Goal: Task Accomplishment & Management: Use online tool/utility

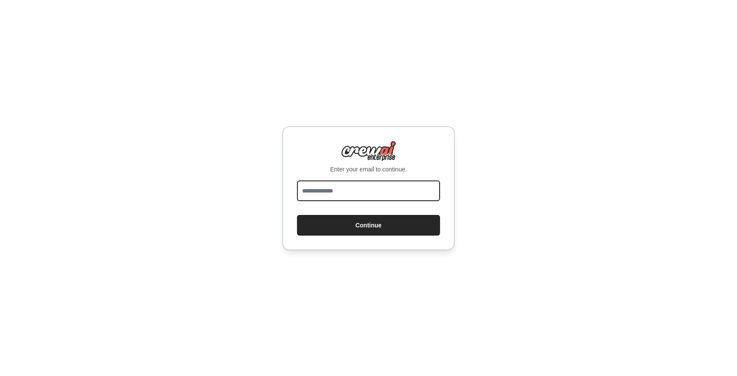
click at [372, 188] on input "email" at bounding box center [368, 191] width 143 height 21
type input "**********"
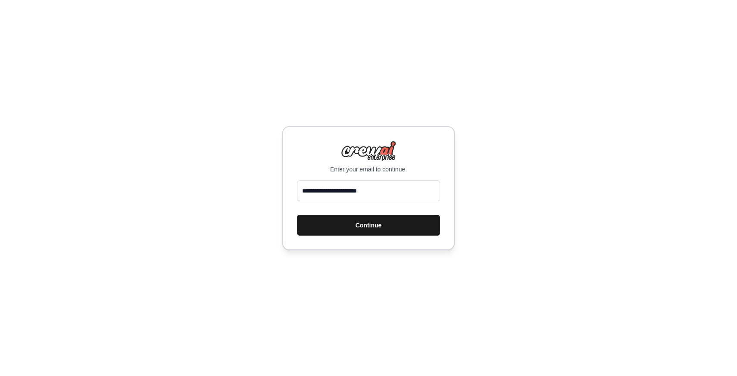
click at [345, 227] on button "Continue" at bounding box center [368, 225] width 143 height 21
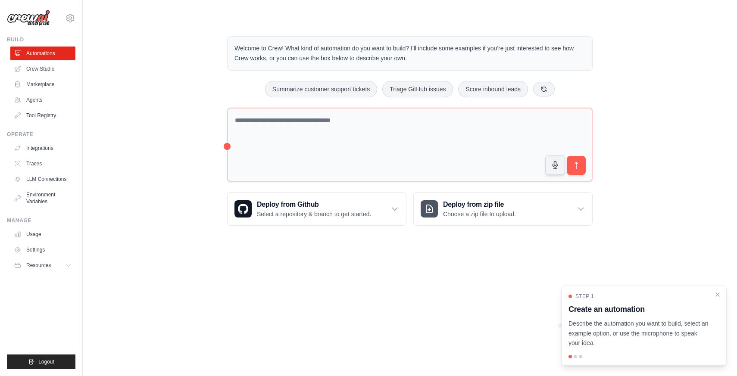
click at [138, 219] on div "Welcome to Crew! What kind of automation do you want to build? I'll include som…" at bounding box center [410, 130] width 627 height 217
click at [42, 146] on link "Integrations" at bounding box center [43, 148] width 65 height 14
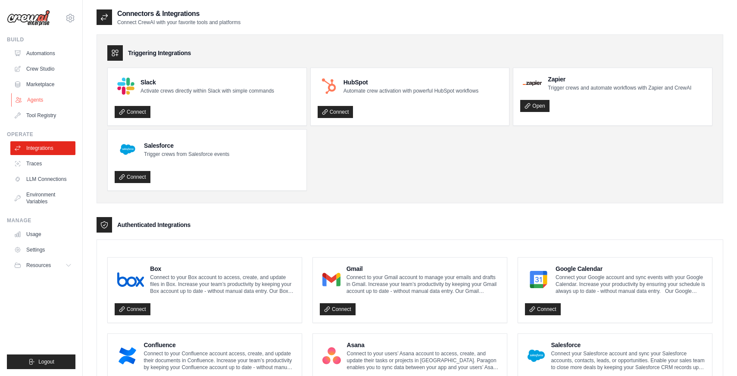
click at [48, 95] on link "Agents" at bounding box center [43, 100] width 65 height 14
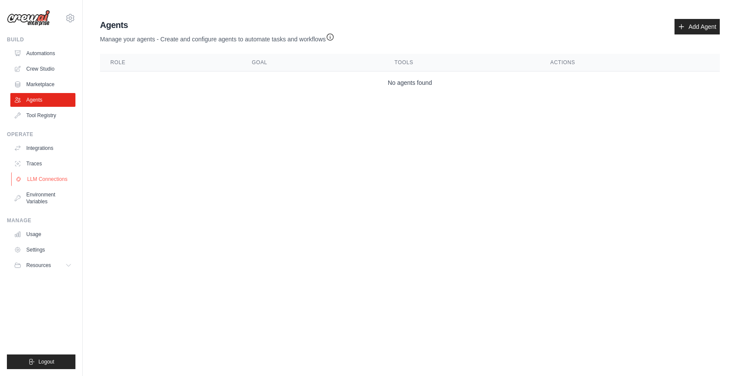
click at [45, 177] on link "LLM Connections" at bounding box center [43, 179] width 65 height 14
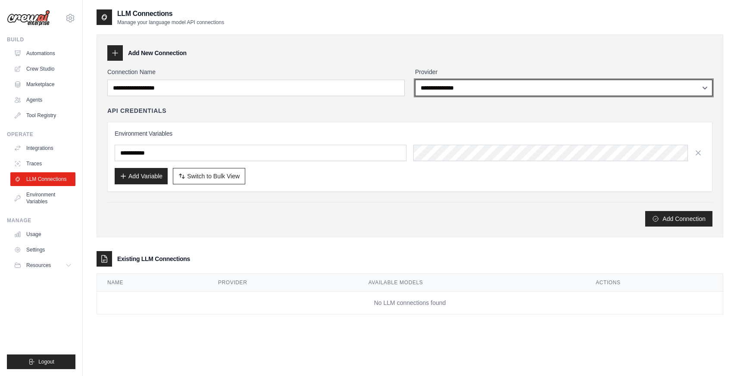
click at [450, 87] on select "**********" at bounding box center [563, 88] width 297 height 16
click at [452, 88] on select "**********" at bounding box center [563, 88] width 297 height 16
click at [475, 83] on select "**********" at bounding box center [563, 88] width 297 height 16
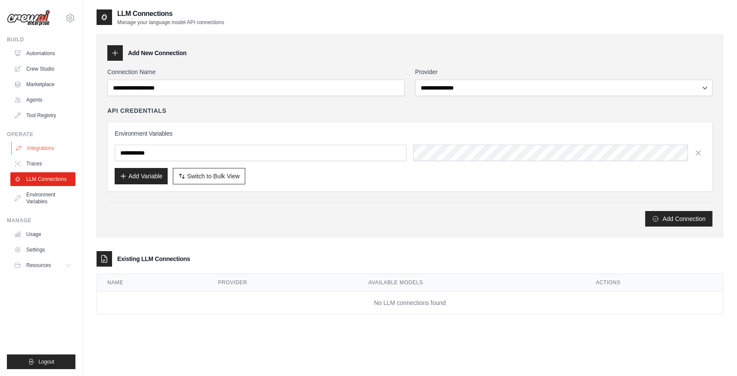
click at [47, 149] on link "Integrations" at bounding box center [43, 148] width 65 height 14
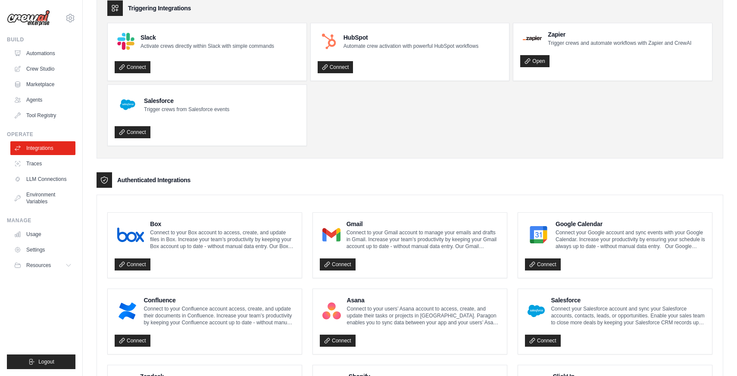
scroll to position [56, 0]
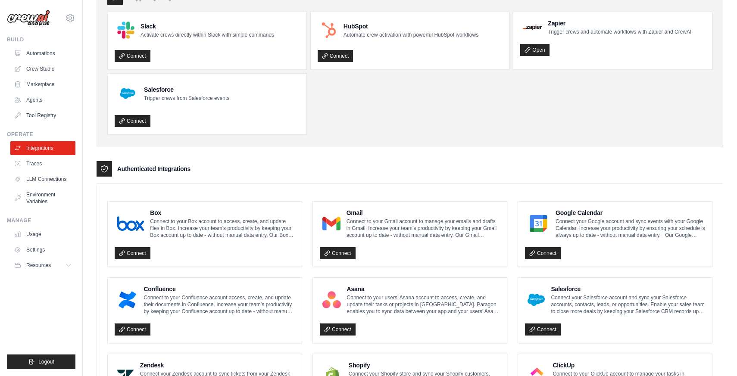
click at [175, 297] on p "Connect to your Confluence account access, create, and update their documents i…" at bounding box center [219, 304] width 151 height 21
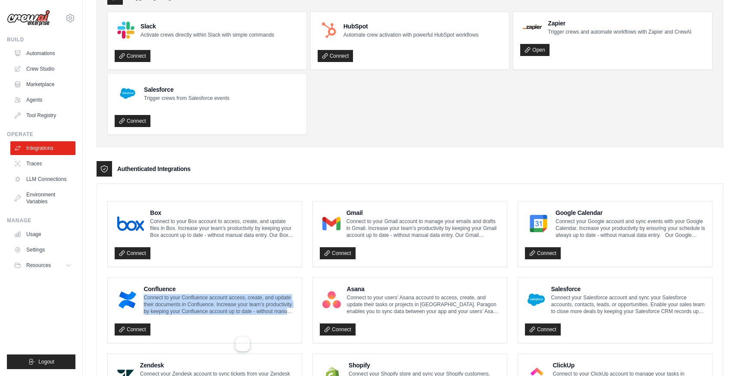
click at [175, 297] on p "Connect to your Confluence account access, create, and update their documents i…" at bounding box center [219, 304] width 151 height 21
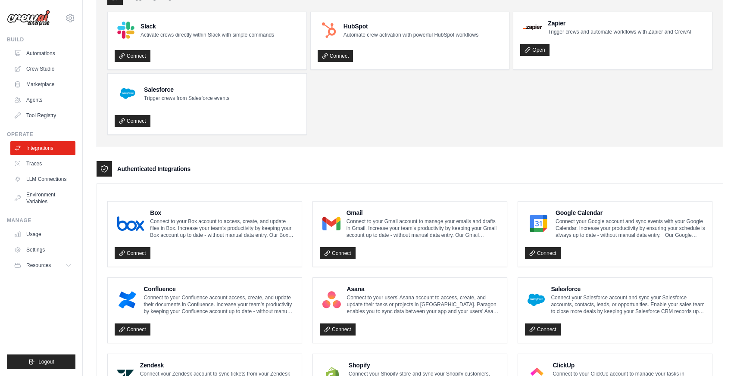
click at [125, 310] on div at bounding box center [127, 300] width 25 height 22
click at [124, 325] on link "Connect" at bounding box center [133, 330] width 36 height 12
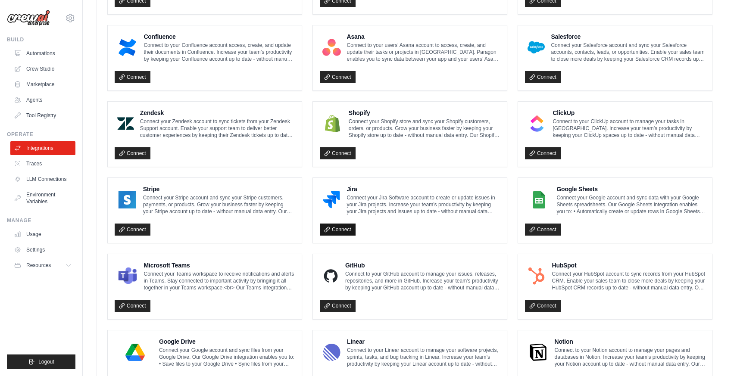
click at [331, 225] on link "Connect" at bounding box center [338, 230] width 36 height 12
click at [335, 227] on link "Connect" at bounding box center [338, 230] width 36 height 12
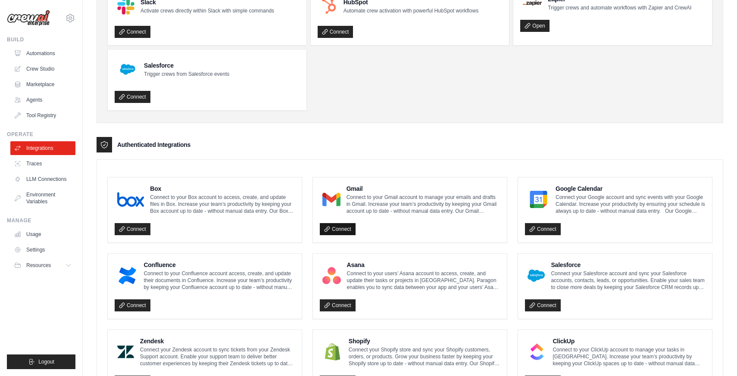
click at [348, 230] on link "Connect" at bounding box center [338, 229] width 36 height 12
click at [337, 229] on link "Connect" at bounding box center [338, 229] width 36 height 12
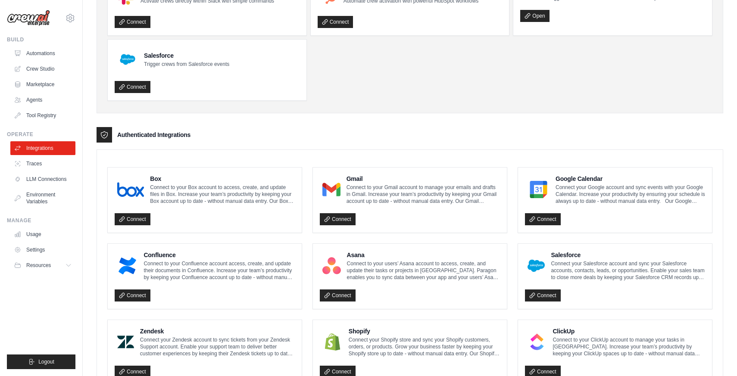
scroll to position [0, 0]
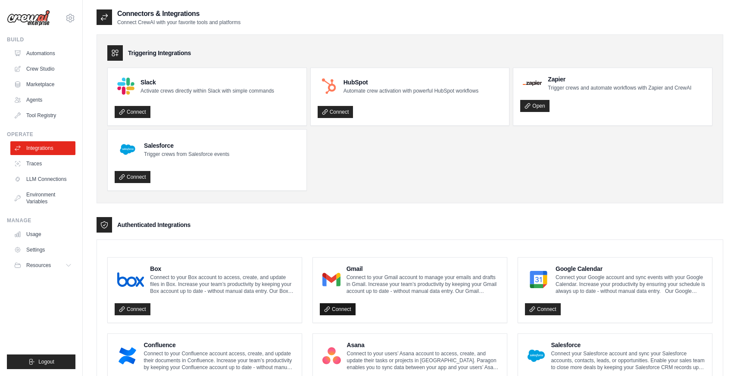
click at [340, 308] on link "Connect" at bounding box center [338, 309] width 36 height 12
click at [330, 309] on icon at bounding box center [327, 309] width 6 height 6
click at [542, 311] on link "Connect" at bounding box center [543, 309] width 36 height 12
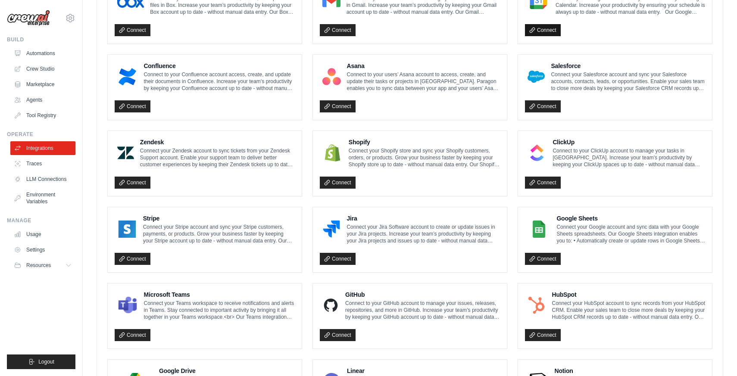
scroll to position [281, 0]
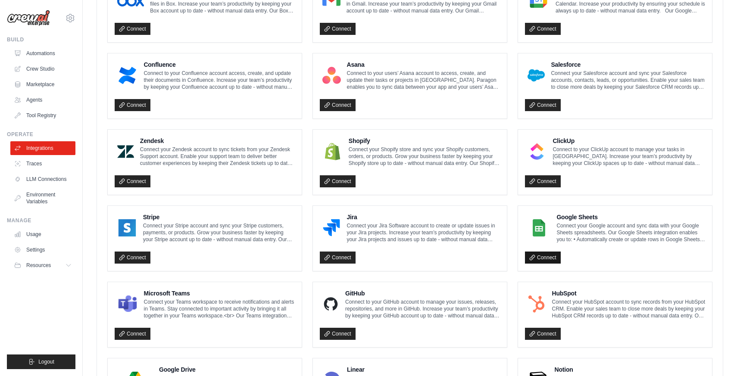
click at [548, 260] on link "Connect" at bounding box center [543, 258] width 36 height 12
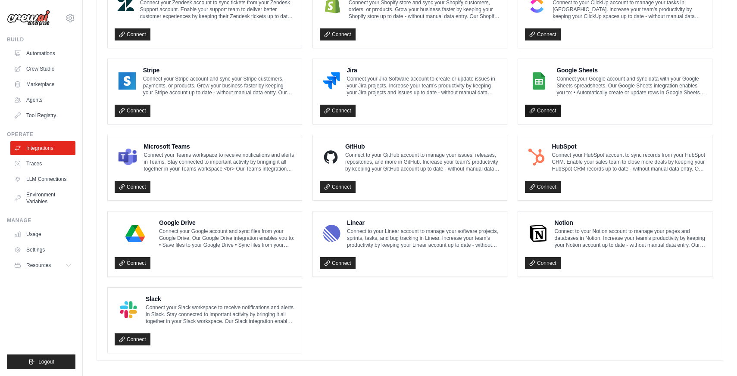
scroll to position [428, 0]
click at [131, 263] on link "Connect" at bounding box center [133, 263] width 36 height 12
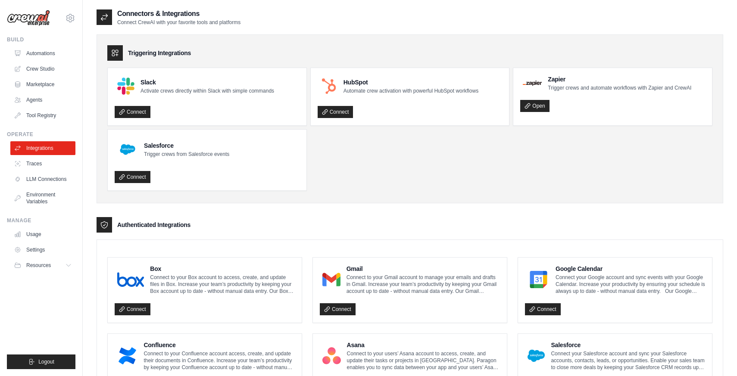
scroll to position [385, 0]
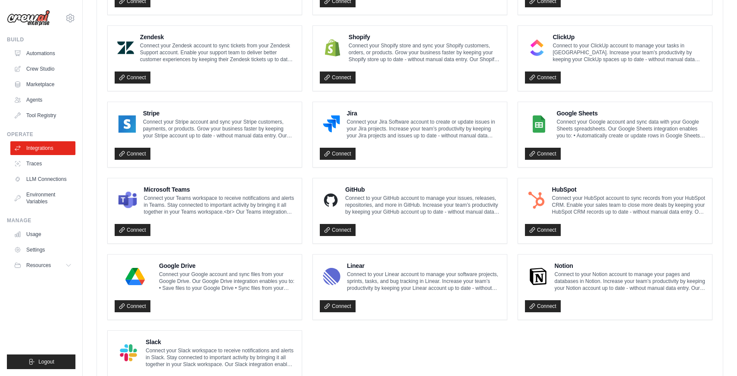
click at [336, 235] on div "GitHub Connect to your GitHub account to manage your issues, releases, reposito…" at bounding box center [410, 210] width 194 height 65
click at [343, 226] on link "Connect" at bounding box center [338, 230] width 36 height 12
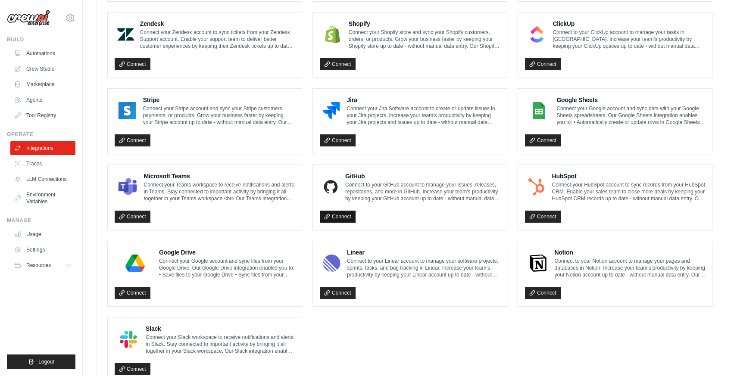
scroll to position [432, 0]
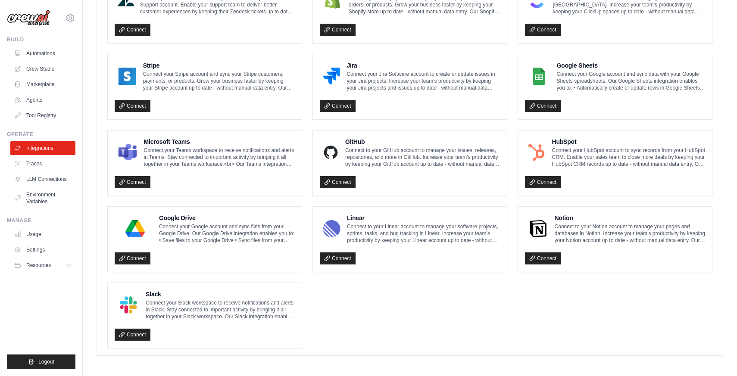
click at [370, 324] on ul "Box Connect to your Box account to access, create, and update files in Box. Inc…" at bounding box center [409, 87] width 605 height 524
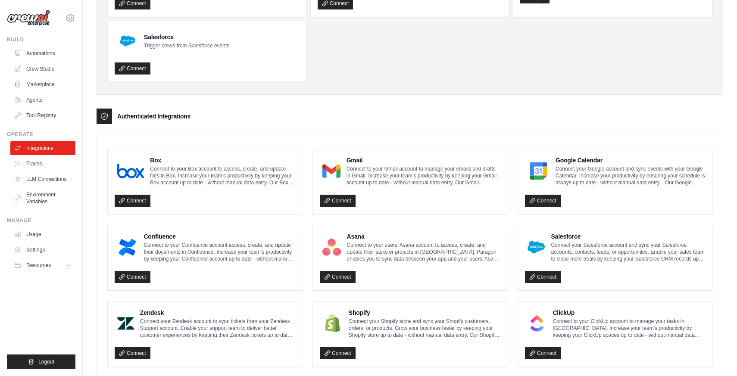
scroll to position [0, 0]
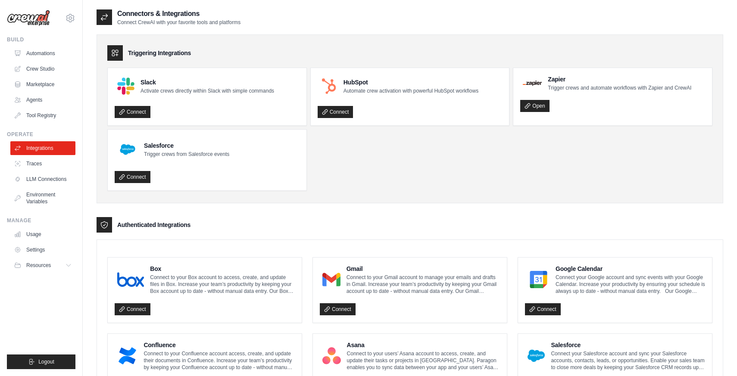
click at [419, 166] on ul "Slack Activate crews directly within Slack with simple commands Connect HubSpot…" at bounding box center [409, 129] width 605 height 123
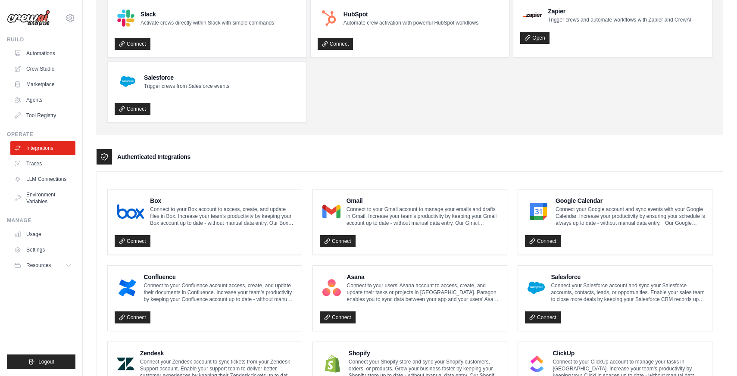
scroll to position [178, 0]
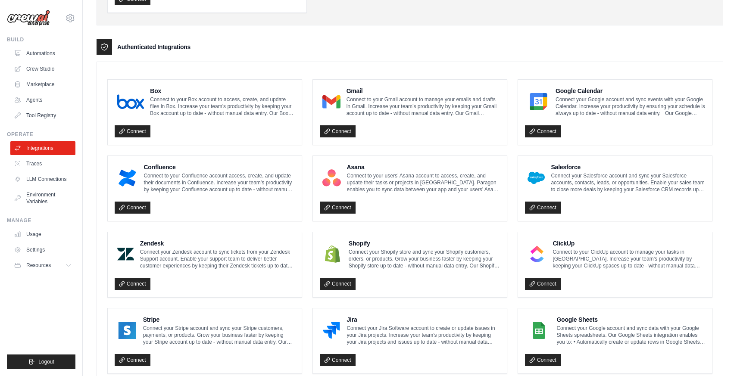
click at [450, 46] on div "Authenticated Integrations" at bounding box center [410, 47] width 627 height 16
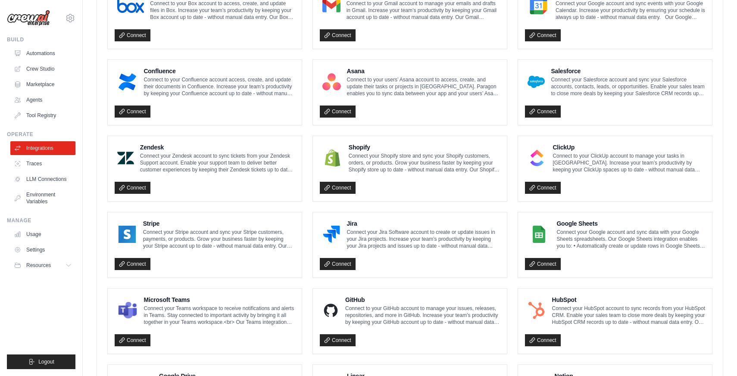
scroll to position [275, 0]
click at [83, 326] on div "Connectors & Integrations Connect CrewAI with your favorite tools and platforms…" at bounding box center [410, 131] width 654 height 794
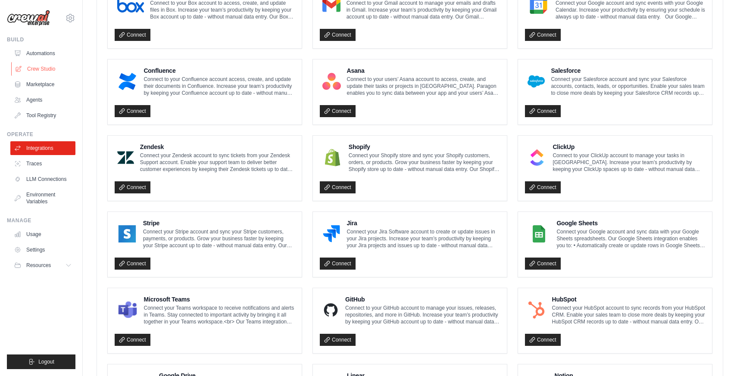
click at [50, 68] on link "Crew Studio" at bounding box center [43, 69] width 65 height 14
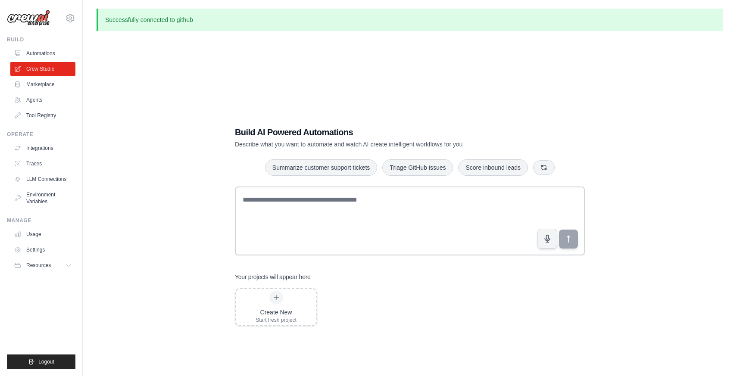
click at [134, 105] on div "Build AI Powered Automations Describe what you want to automate and watch AI cr…" at bounding box center [410, 226] width 627 height 376
click at [145, 169] on div "Build AI Powered Automations Describe what you want to automate and watch AI cr…" at bounding box center [410, 226] width 627 height 376
click at [260, 147] on p "Describe what you want to automate and watch AI create intelligent workflows fo…" at bounding box center [380, 144] width 290 height 9
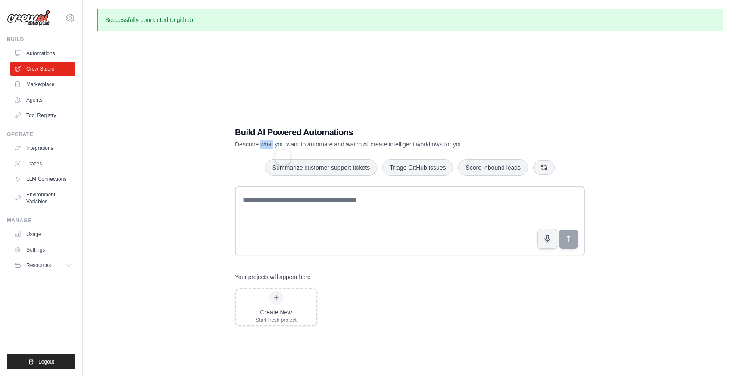
click at [260, 147] on p "Describe what you want to automate and watch AI create intelligent workflows fo…" at bounding box center [380, 144] width 290 height 9
click at [200, 188] on div "Build AI Powered Automations Describe what you want to automate and watch AI cr…" at bounding box center [410, 226] width 627 height 376
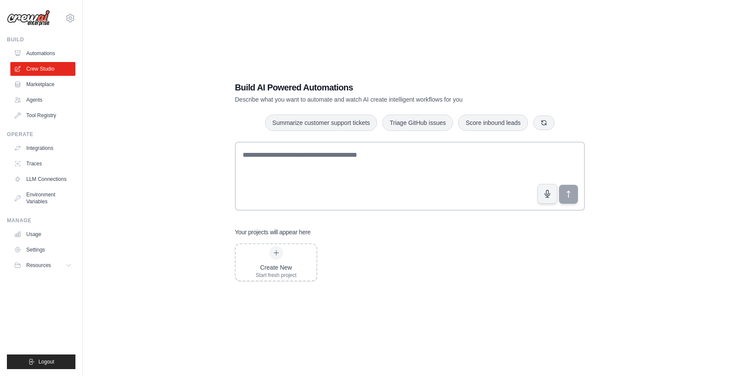
scroll to position [47, 0]
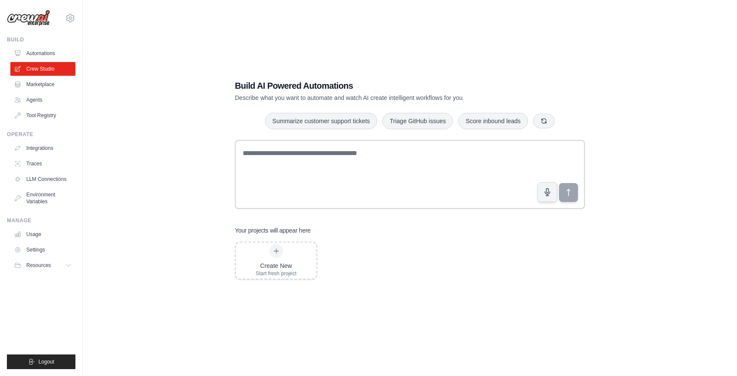
click at [200, 188] on div "Build AI Powered Automations Describe what you want to automate and watch AI cr…" at bounding box center [410, 179] width 627 height 376
click at [166, 197] on div "Build AI Powered Automations Describe what you want to automate and watch AI cr…" at bounding box center [410, 179] width 627 height 376
click at [41, 51] on link "Automations" at bounding box center [43, 54] width 65 height 14
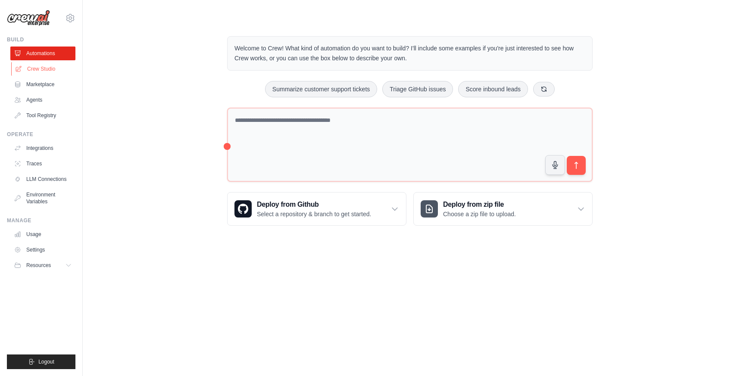
click at [39, 65] on link "Crew Studio" at bounding box center [43, 69] width 65 height 14
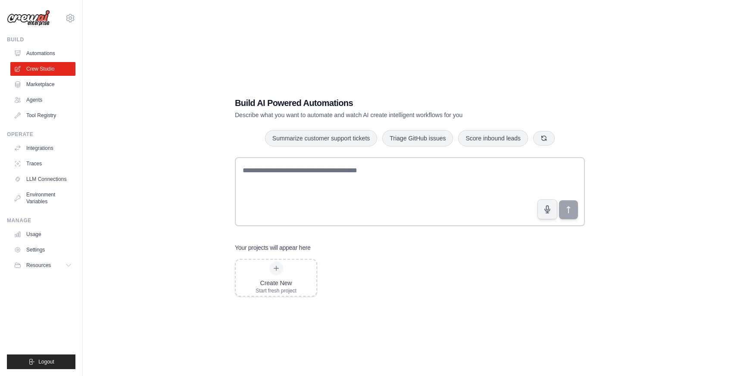
click at [41, 16] on img at bounding box center [28, 18] width 43 height 16
click at [69, 18] on icon at bounding box center [70, 18] width 10 height 10
click at [47, 197] on link "Environment Variables" at bounding box center [43, 198] width 65 height 21
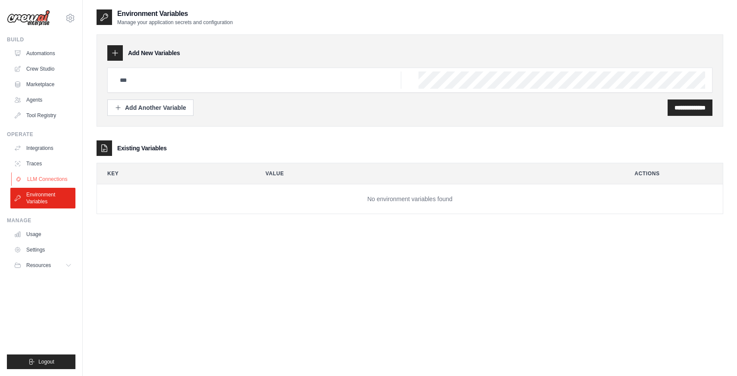
click at [48, 181] on link "LLM Connections" at bounding box center [43, 179] width 65 height 14
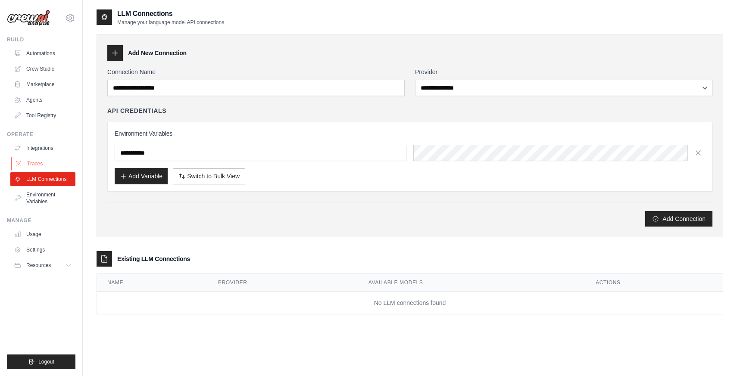
click at [41, 161] on link "Traces" at bounding box center [43, 164] width 65 height 14
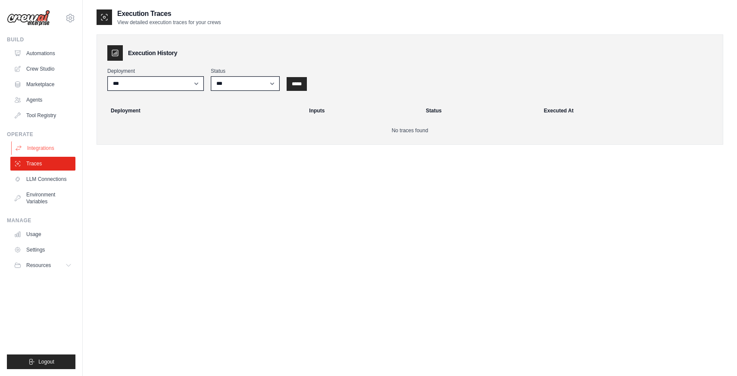
click at [42, 149] on link "Integrations" at bounding box center [43, 148] width 65 height 14
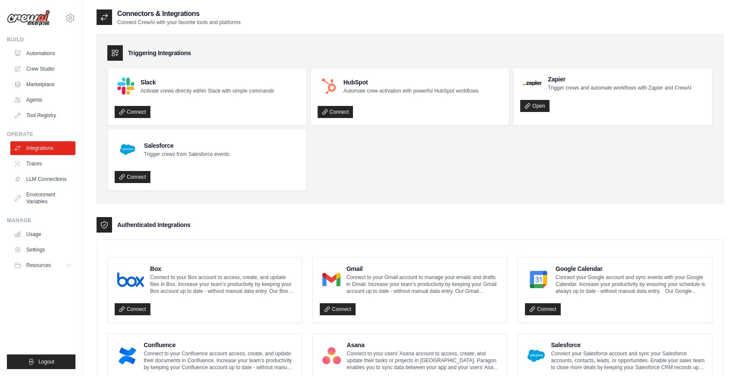
click at [342, 159] on ul "Slack Activate crews directly within Slack with simple commands Connect HubSpot…" at bounding box center [409, 129] width 605 height 123
click at [46, 54] on link "Automations" at bounding box center [43, 54] width 65 height 14
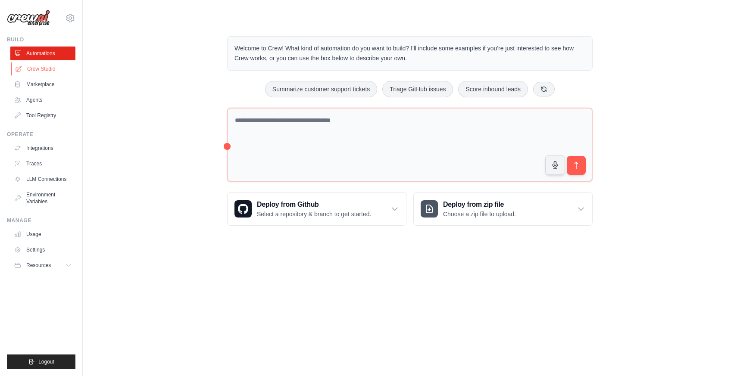
click at [40, 69] on link "Crew Studio" at bounding box center [43, 69] width 65 height 14
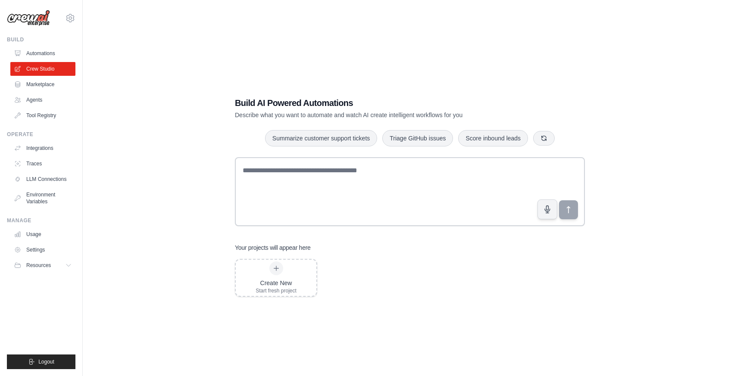
click at [34, 98] on link "Agents" at bounding box center [42, 100] width 65 height 14
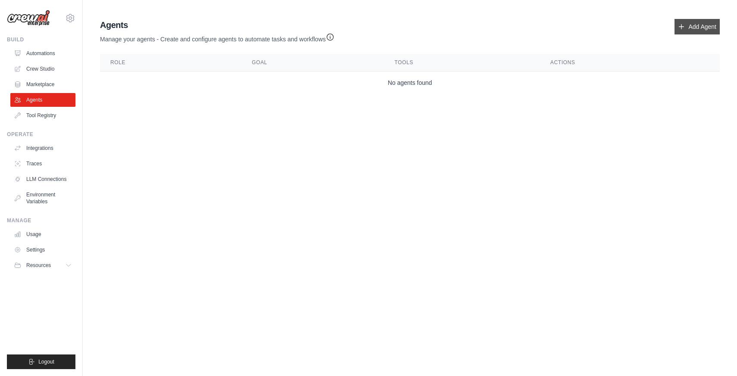
click at [686, 26] on link "Add Agent" at bounding box center [697, 27] width 45 height 16
click at [694, 25] on link "Add Agent" at bounding box center [697, 27] width 45 height 16
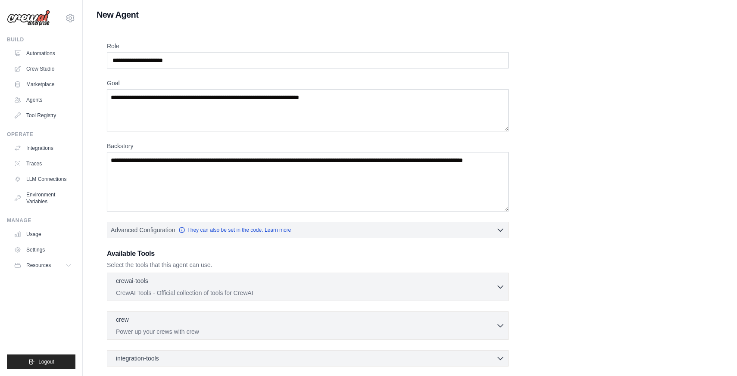
click at [559, 140] on div "Role Goal Backstory Advanced Configuration They can also be set in the code. Le…" at bounding box center [410, 233] width 606 height 382
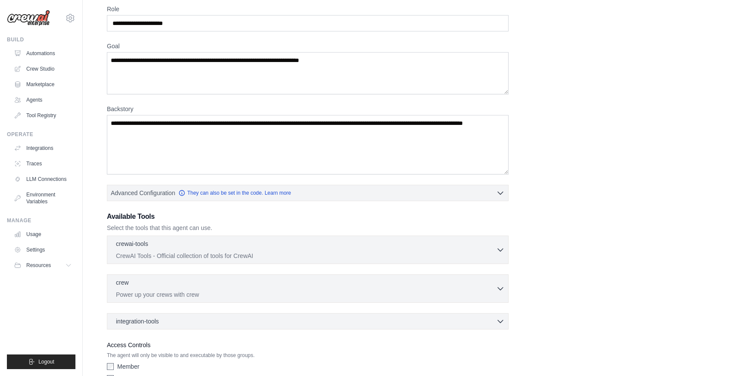
click at [552, 181] on div "Role Goal Backstory Advanced Configuration They can also be set in the code. Le…" at bounding box center [410, 196] width 606 height 382
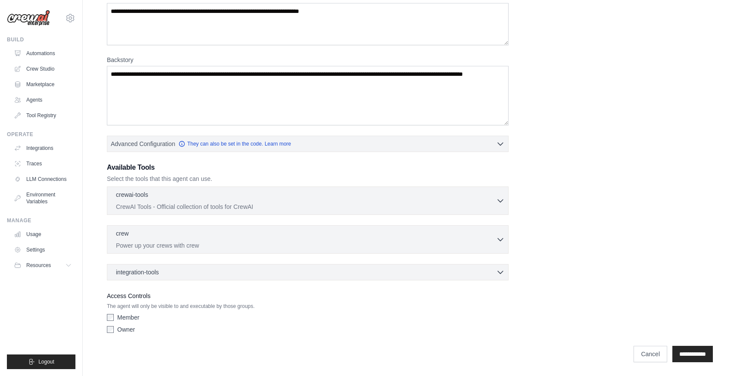
click at [552, 182] on div "Role Goal Backstory Advanced Configuration They can also be set in the code. Le…" at bounding box center [410, 147] width 606 height 382
click at [552, 181] on div "Role Goal Backstory Advanced Configuration They can also be set in the code. Le…" at bounding box center [410, 147] width 606 height 382
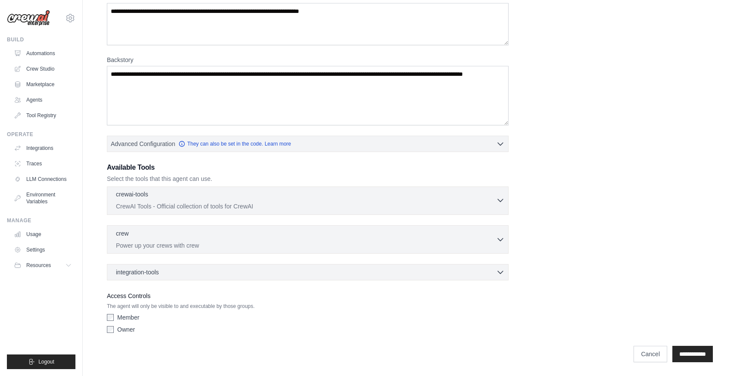
click at [368, 201] on div "crewai-tools 0 selected CrewAI Tools - Official collection of tools for CrewAI" at bounding box center [306, 200] width 380 height 21
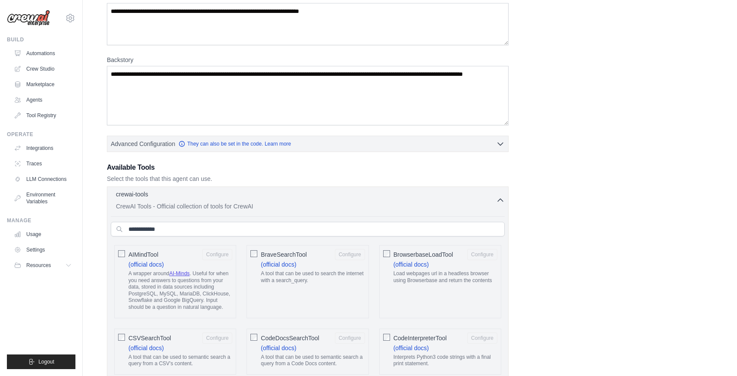
click at [368, 201] on div "crewai-tools 0 selected CrewAI Tools - Official collection of tools for CrewAI" at bounding box center [306, 200] width 380 height 21
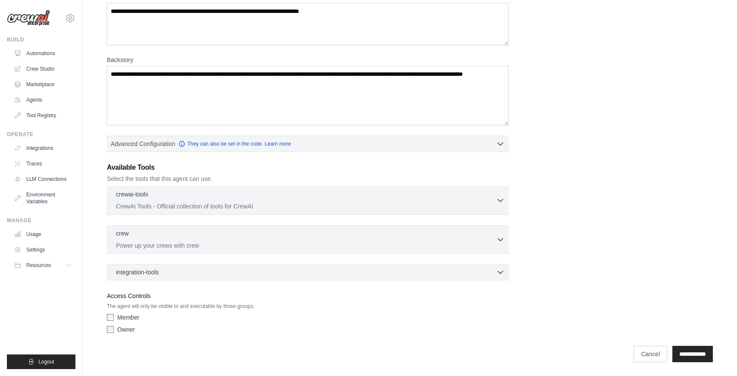
click at [368, 201] on div "crewai-tools 0 selected CrewAI Tools - Official collection of tools for CrewAI" at bounding box center [306, 200] width 380 height 21
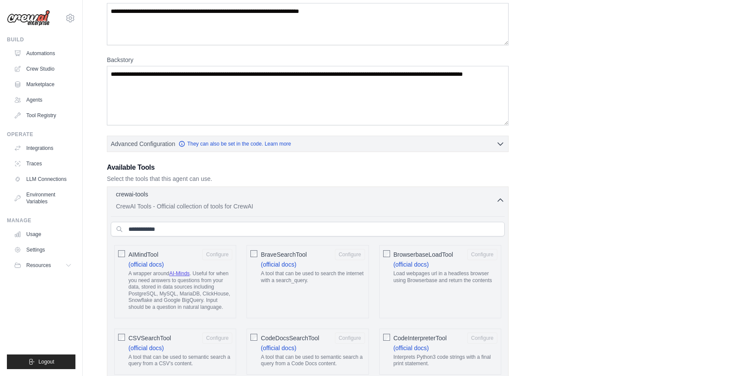
click at [368, 201] on div "crewai-tools 0 selected CrewAI Tools - Official collection of tools for CrewAI" at bounding box center [306, 200] width 380 height 21
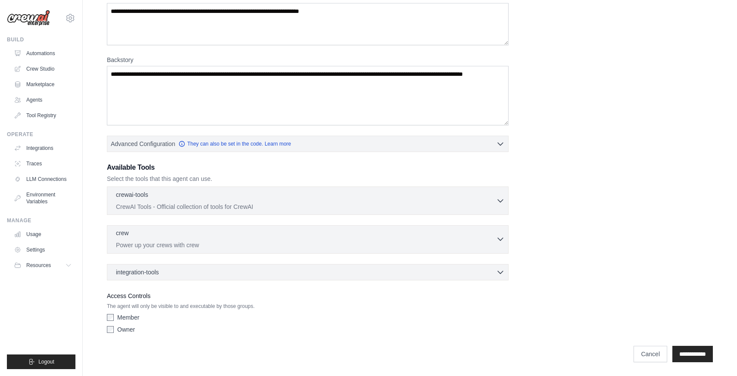
click at [355, 241] on p "Power up your crews with crew" at bounding box center [306, 245] width 380 height 9
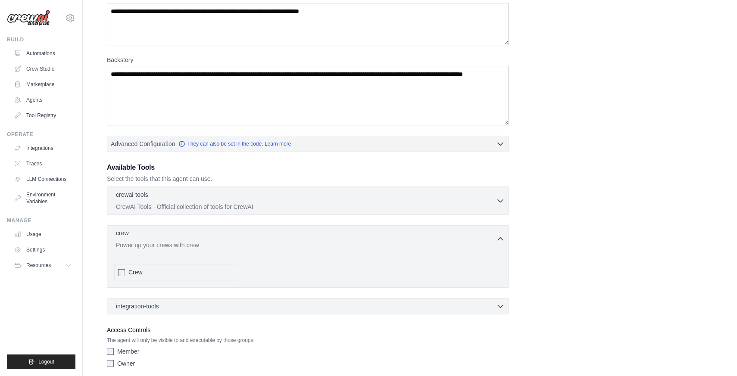
click at [355, 241] on p "Power up your crews with crew" at bounding box center [306, 245] width 380 height 9
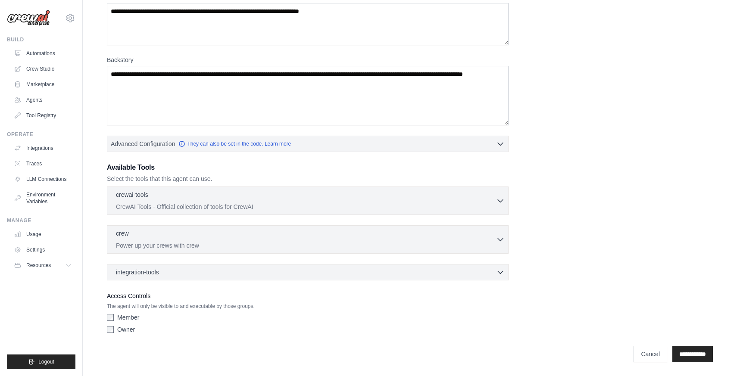
click at [354, 268] on div "integration-tools 0 selected Box Save files to Box Gmail" at bounding box center [308, 272] width 402 height 16
click at [351, 272] on div "integration-tools 0 selected" at bounding box center [310, 272] width 389 height 9
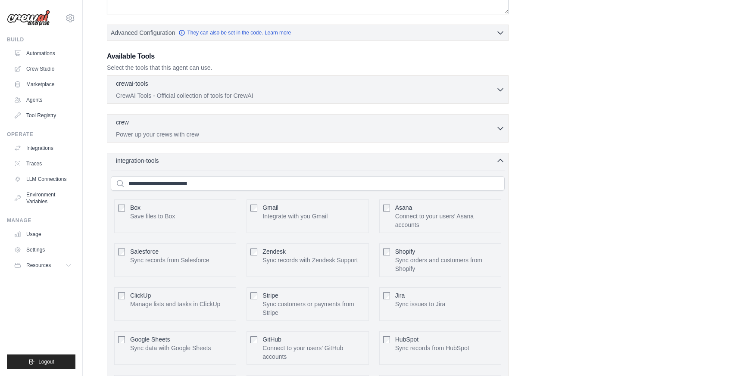
scroll to position [199, 0]
click at [353, 183] on input "text" at bounding box center [308, 182] width 394 height 15
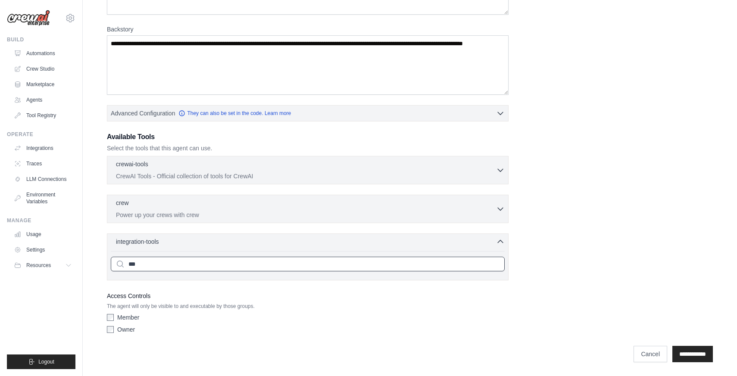
type input "****"
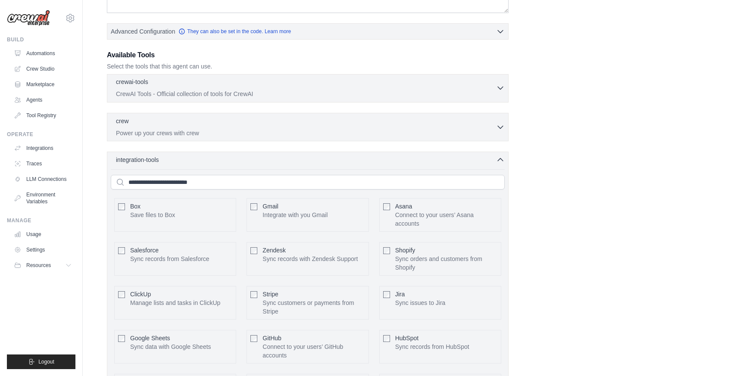
click at [324, 84] on div "crewai-tools 0 selected" at bounding box center [306, 83] width 380 height 10
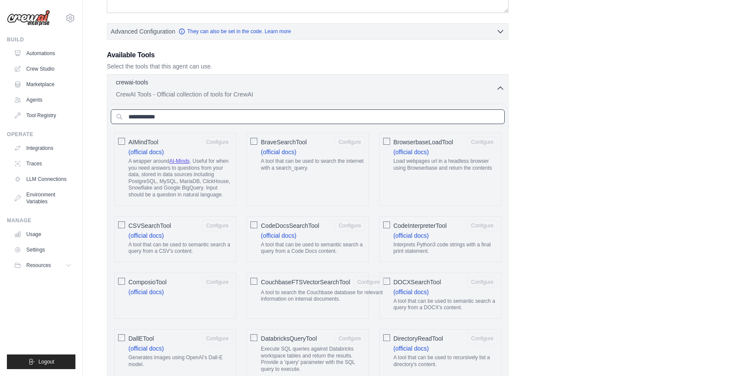
click at [306, 117] on input "text" at bounding box center [308, 116] width 394 height 15
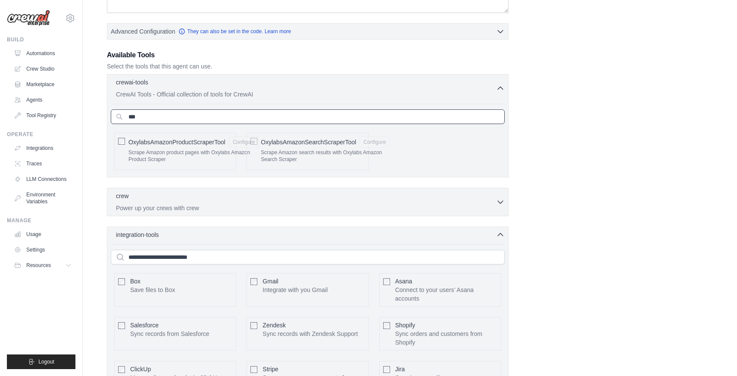
type input "****"
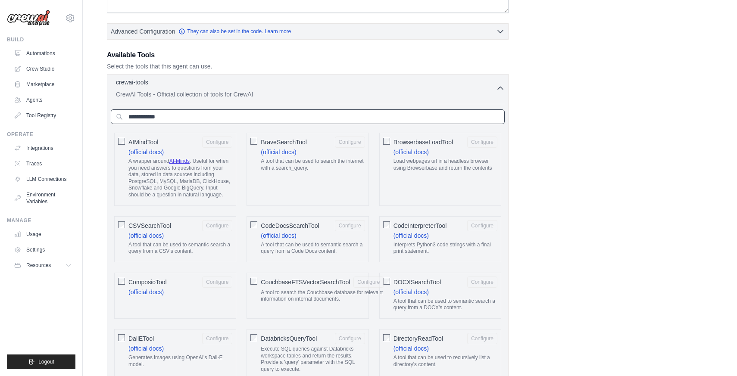
click at [306, 117] on input "text" at bounding box center [308, 116] width 394 height 15
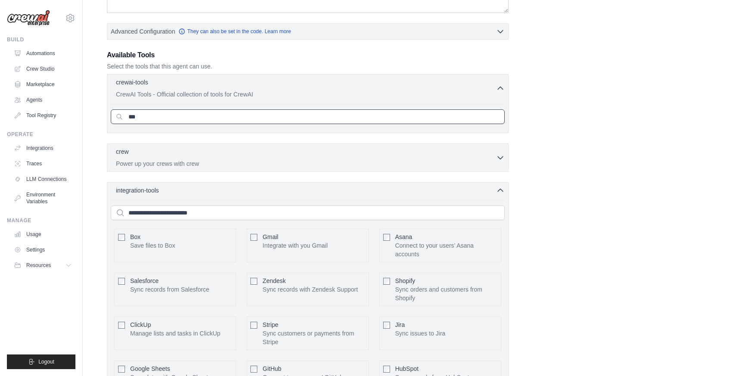
type input "****"
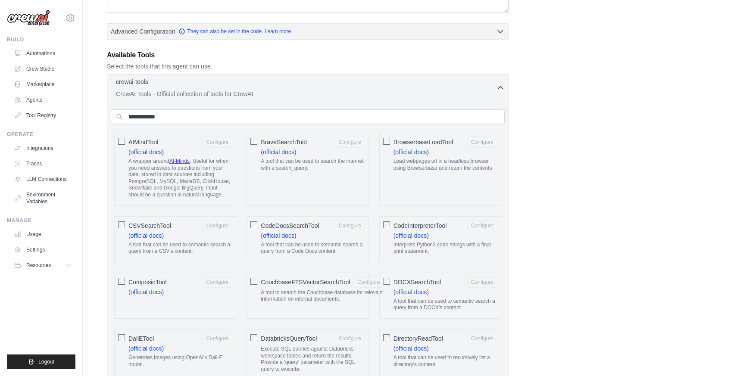
click at [499, 88] on icon "button" at bounding box center [500, 88] width 5 height 3
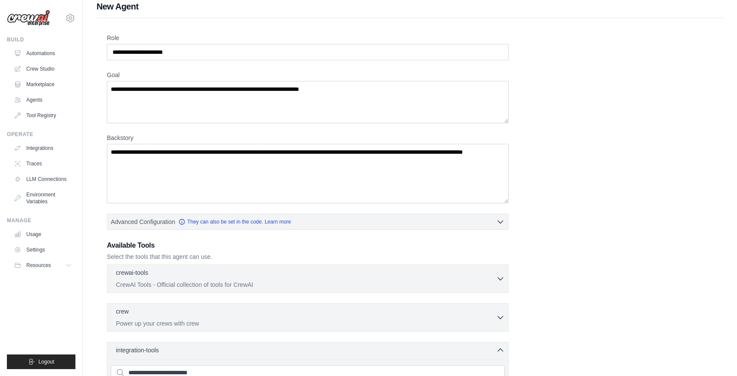
scroll to position [0, 0]
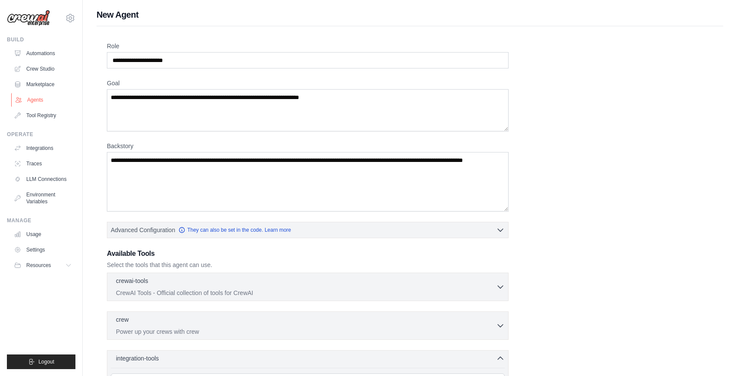
click at [35, 102] on link "Agents" at bounding box center [43, 100] width 65 height 14
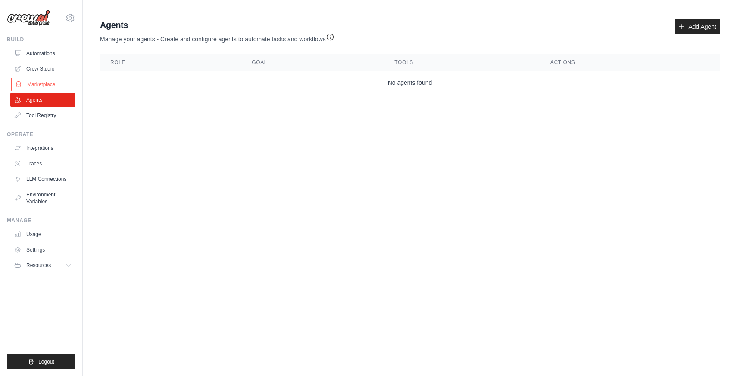
click at [40, 83] on link "Marketplace" at bounding box center [43, 85] width 65 height 14
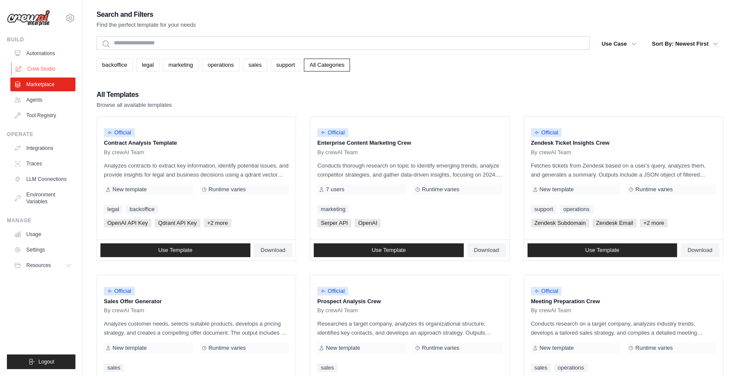
click at [41, 69] on link "Crew Studio" at bounding box center [43, 69] width 65 height 14
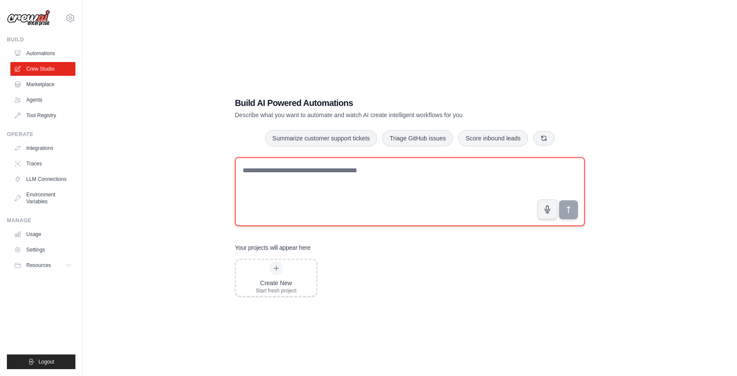
click at [278, 204] on textarea at bounding box center [410, 191] width 350 height 69
type textarea "**********"
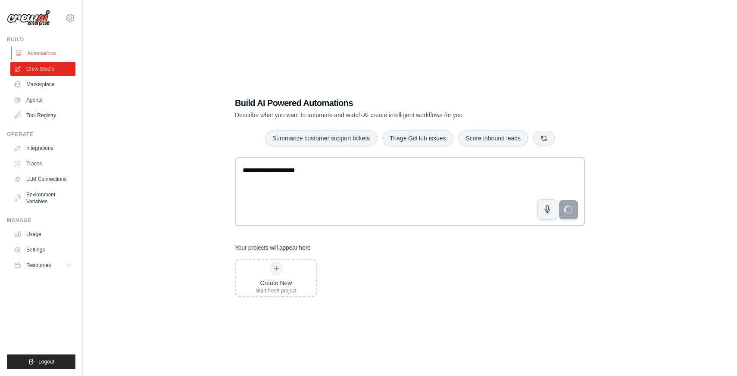
click at [44, 52] on link "Automations" at bounding box center [43, 54] width 65 height 14
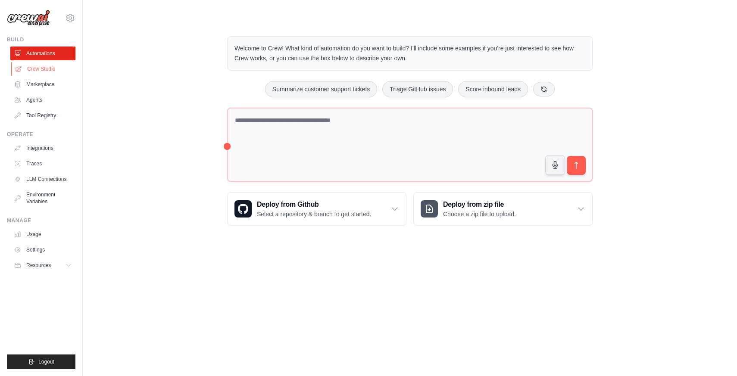
click at [44, 71] on link "Crew Studio" at bounding box center [43, 69] width 65 height 14
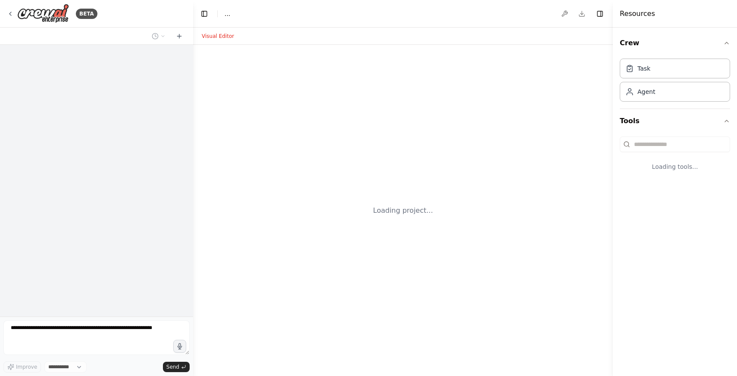
select select "****"
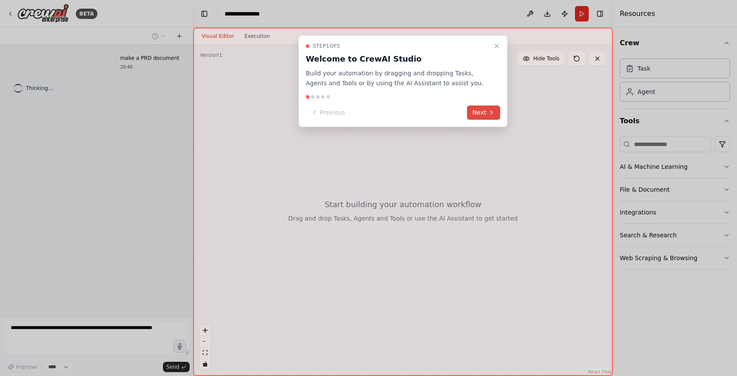
click at [475, 113] on button "Next" at bounding box center [483, 113] width 33 height 14
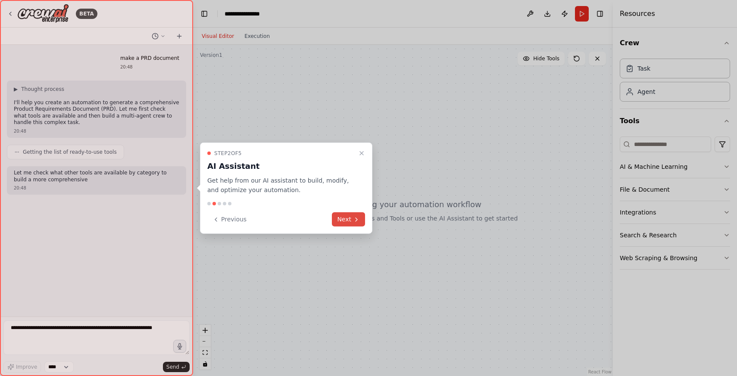
click at [351, 216] on button "Next" at bounding box center [348, 220] width 33 height 14
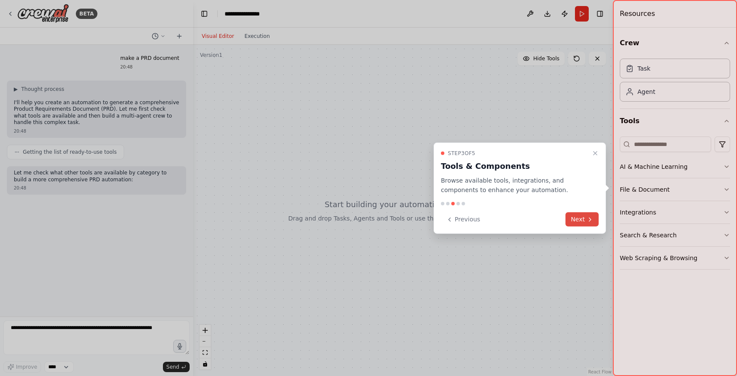
click at [585, 216] on button "Next" at bounding box center [582, 220] width 33 height 14
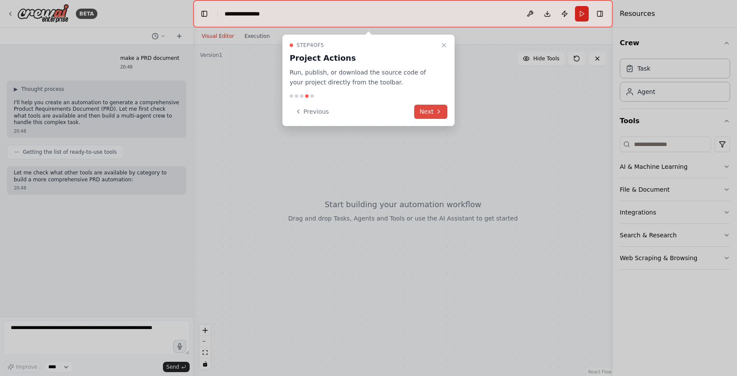
click at [425, 110] on button "Next" at bounding box center [430, 112] width 33 height 14
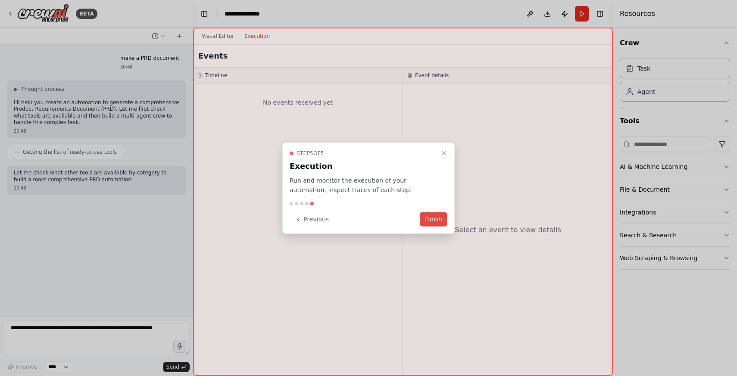
click at [434, 221] on button "Finish" at bounding box center [434, 220] width 28 height 14
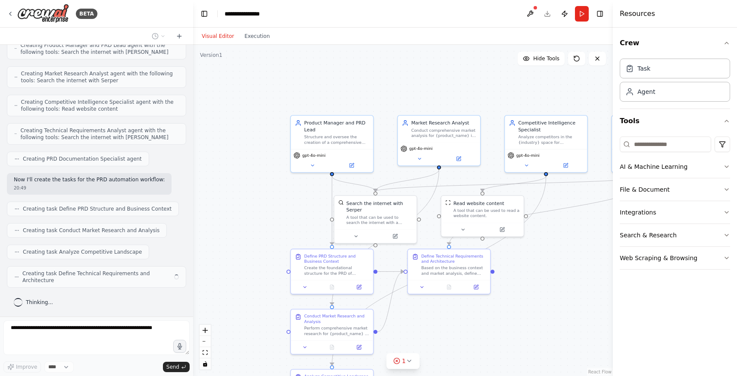
scroll to position [206, 0]
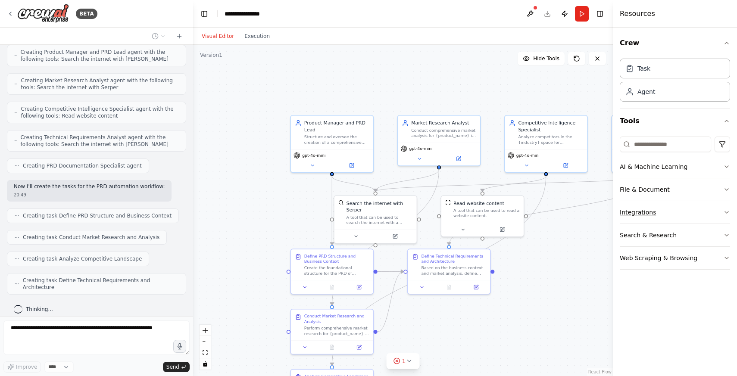
click at [689, 220] on button "Integrations" at bounding box center [675, 212] width 110 height 22
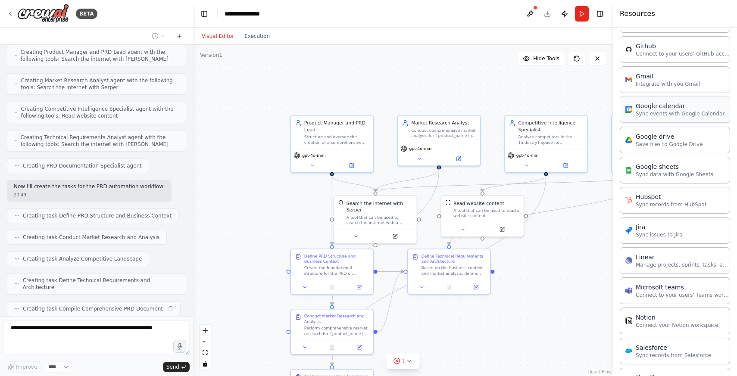
scroll to position [228, 0]
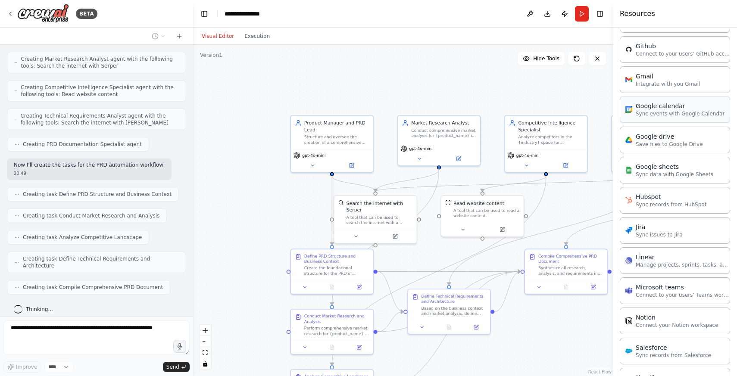
click at [678, 108] on div "Google calendar" at bounding box center [680, 106] width 89 height 9
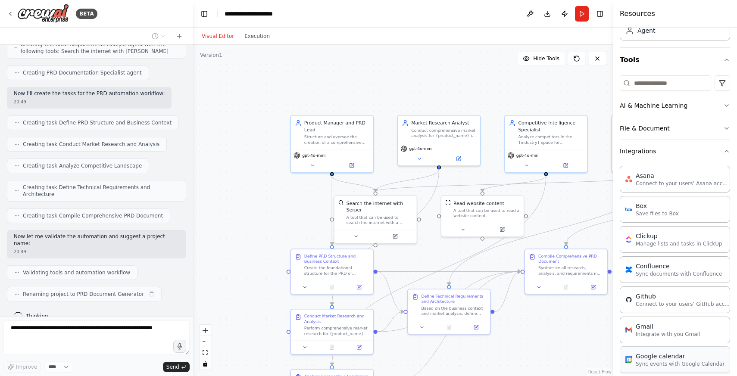
scroll to position [0, 0]
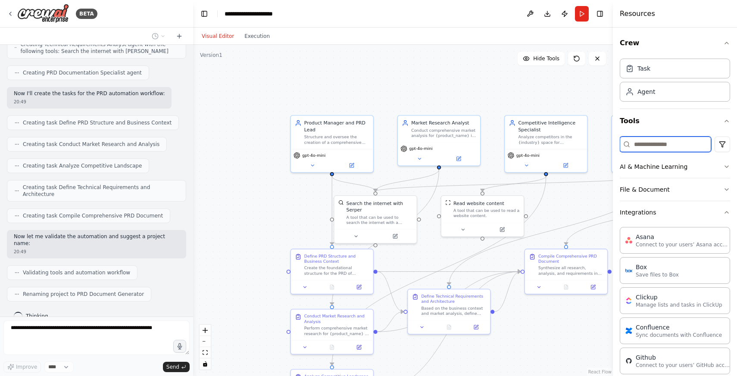
click at [683, 144] on input at bounding box center [665, 145] width 91 height 16
click at [681, 212] on button "Integrations" at bounding box center [675, 212] width 110 height 22
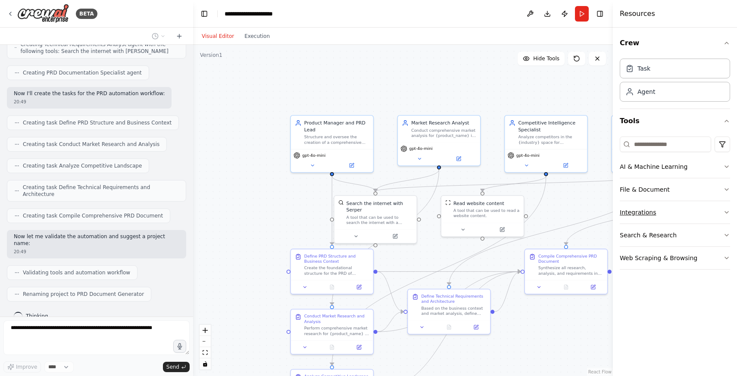
click at [681, 212] on button "Integrations" at bounding box center [675, 212] width 110 height 22
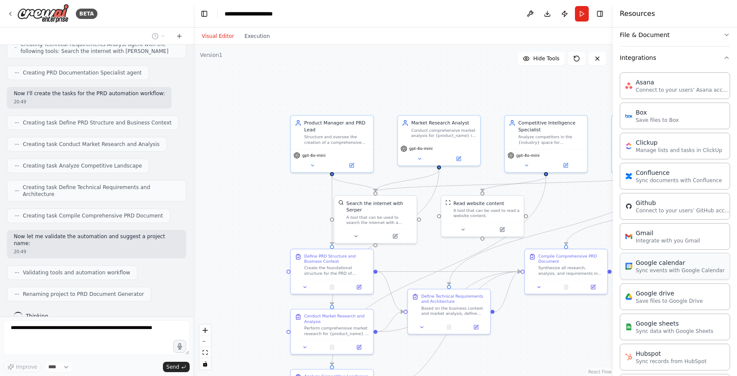
scroll to position [207, 0]
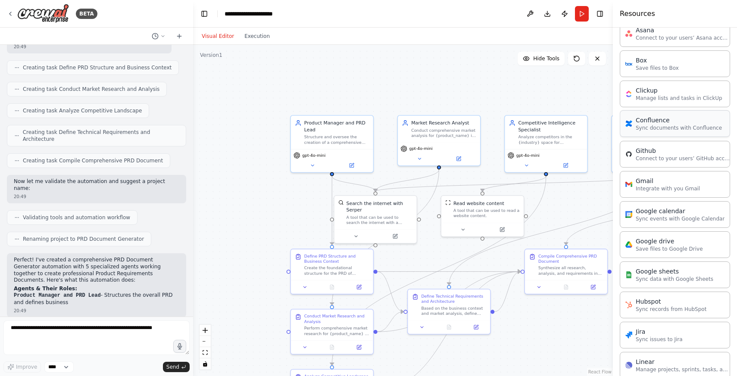
click at [684, 125] on p "Sync documents with Confluence" at bounding box center [679, 128] width 86 height 7
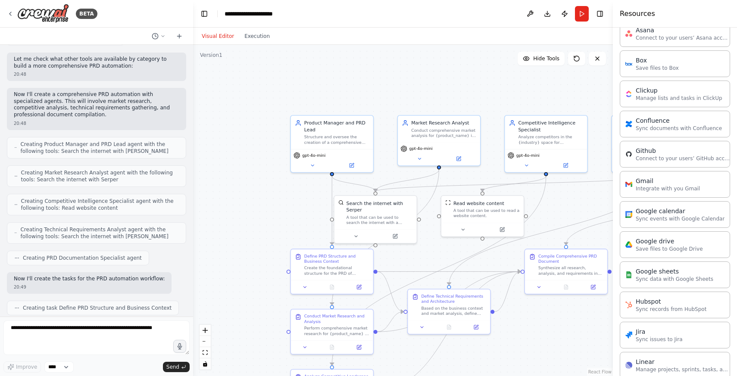
scroll to position [0, 0]
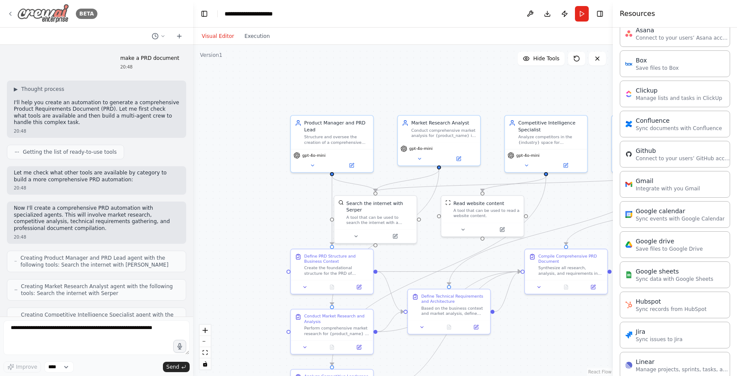
click at [9, 14] on icon at bounding box center [10, 13] width 7 height 7
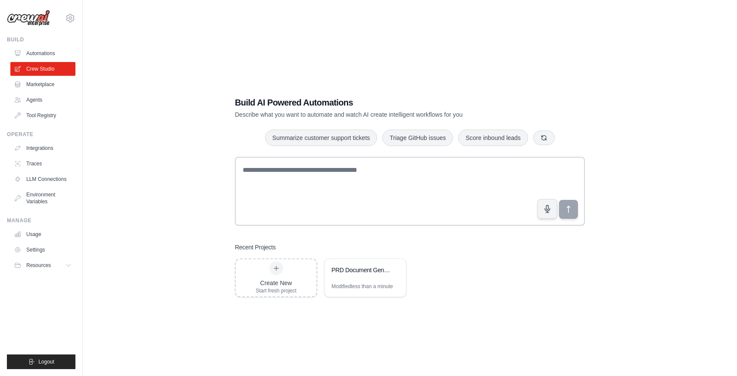
click at [148, 171] on div "Build AI Powered Automations Describe what you want to automate and watch AI cr…" at bounding box center [410, 197] width 627 height 376
click at [355, 134] on button "Summarize customer support tickets" at bounding box center [321, 137] width 112 height 16
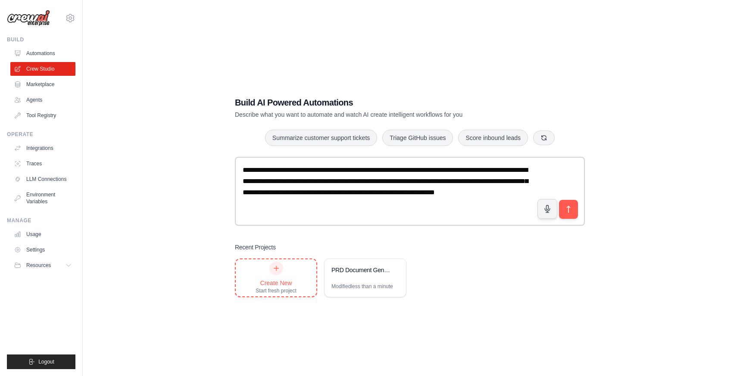
click at [253, 262] on div "Create New Start fresh project" at bounding box center [276, 278] width 81 height 37
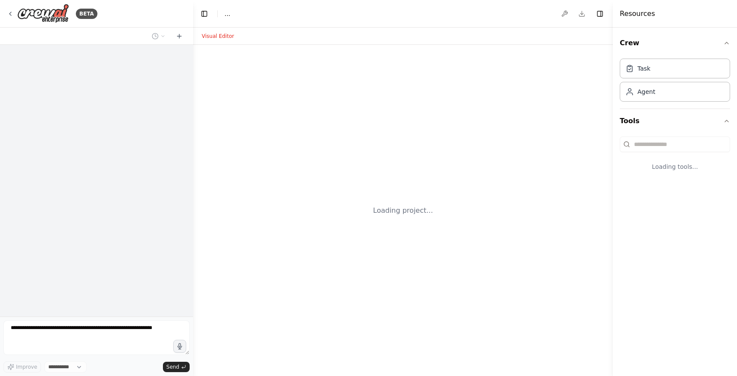
select select "****"
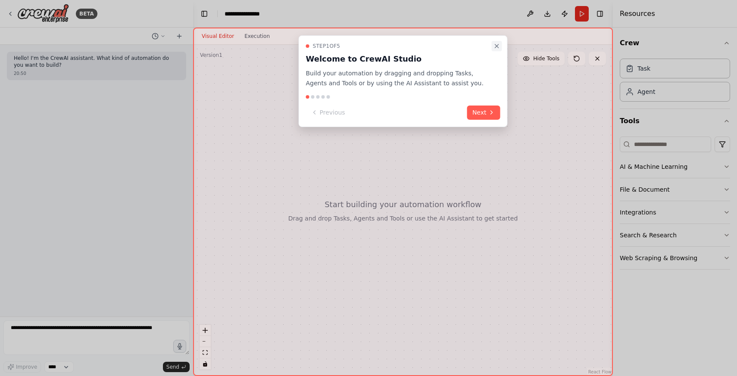
click at [496, 44] on icon "Close walkthrough" at bounding box center [497, 46] width 7 height 7
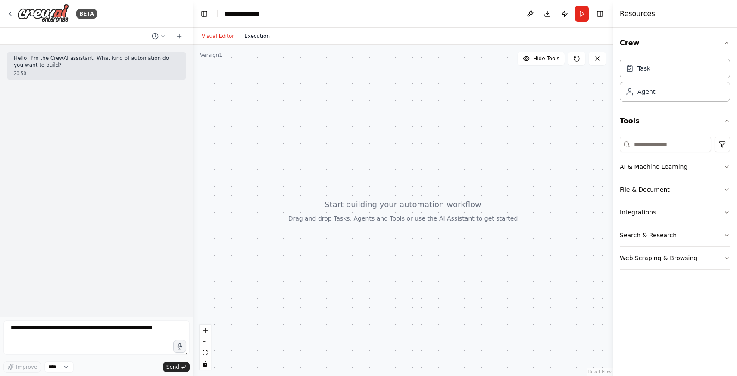
click at [248, 37] on button "Execution" at bounding box center [257, 36] width 36 height 10
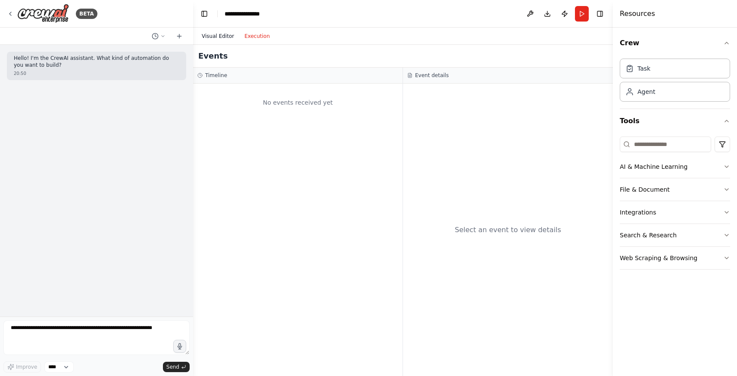
click at [212, 36] on button "Visual Editor" at bounding box center [218, 36] width 43 height 10
